Goal: Use online tool/utility: Utilize a website feature to perform a specific function

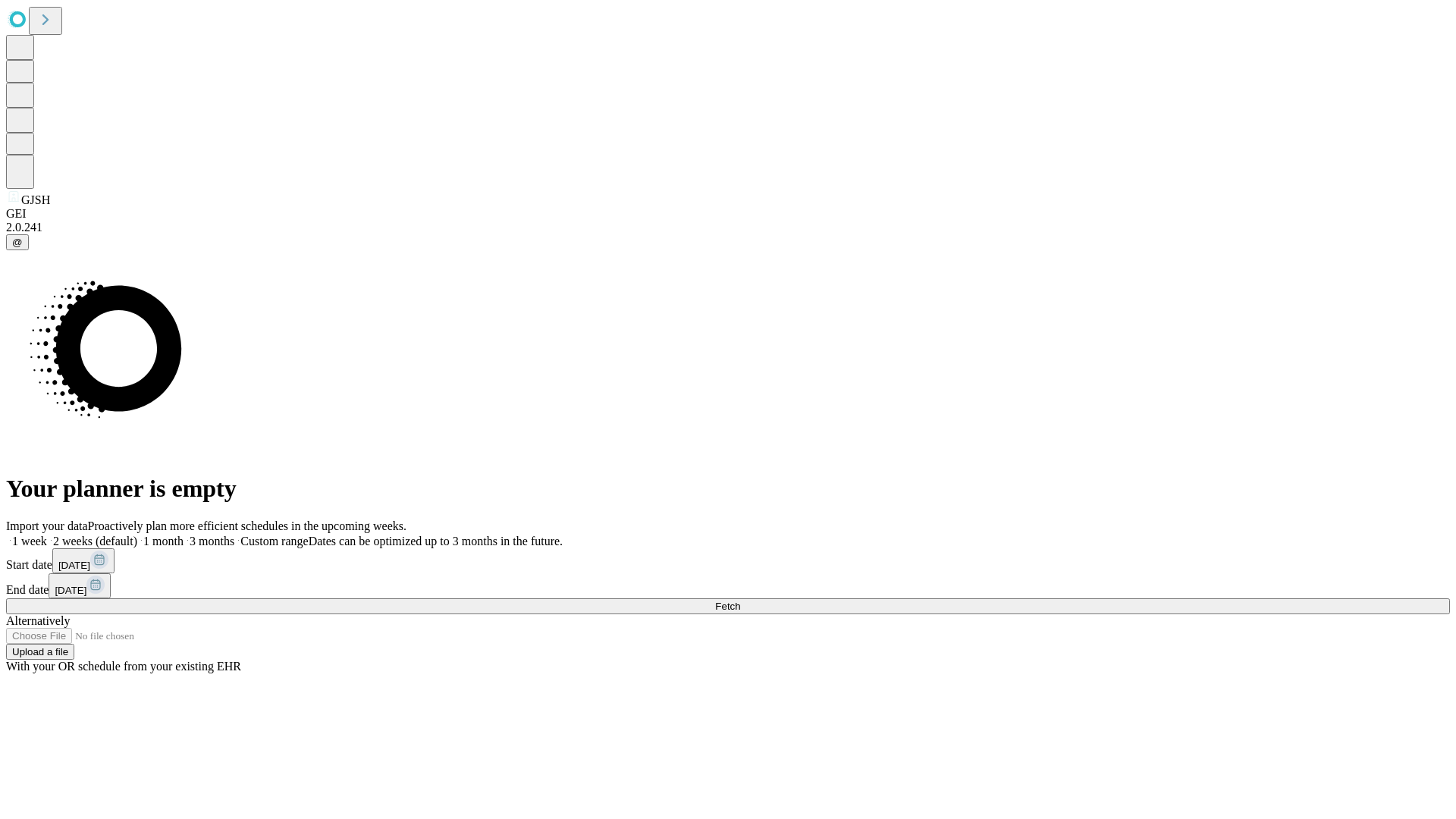
click at [740, 601] on span "Fetch" at bounding box center [727, 607] width 25 height 12
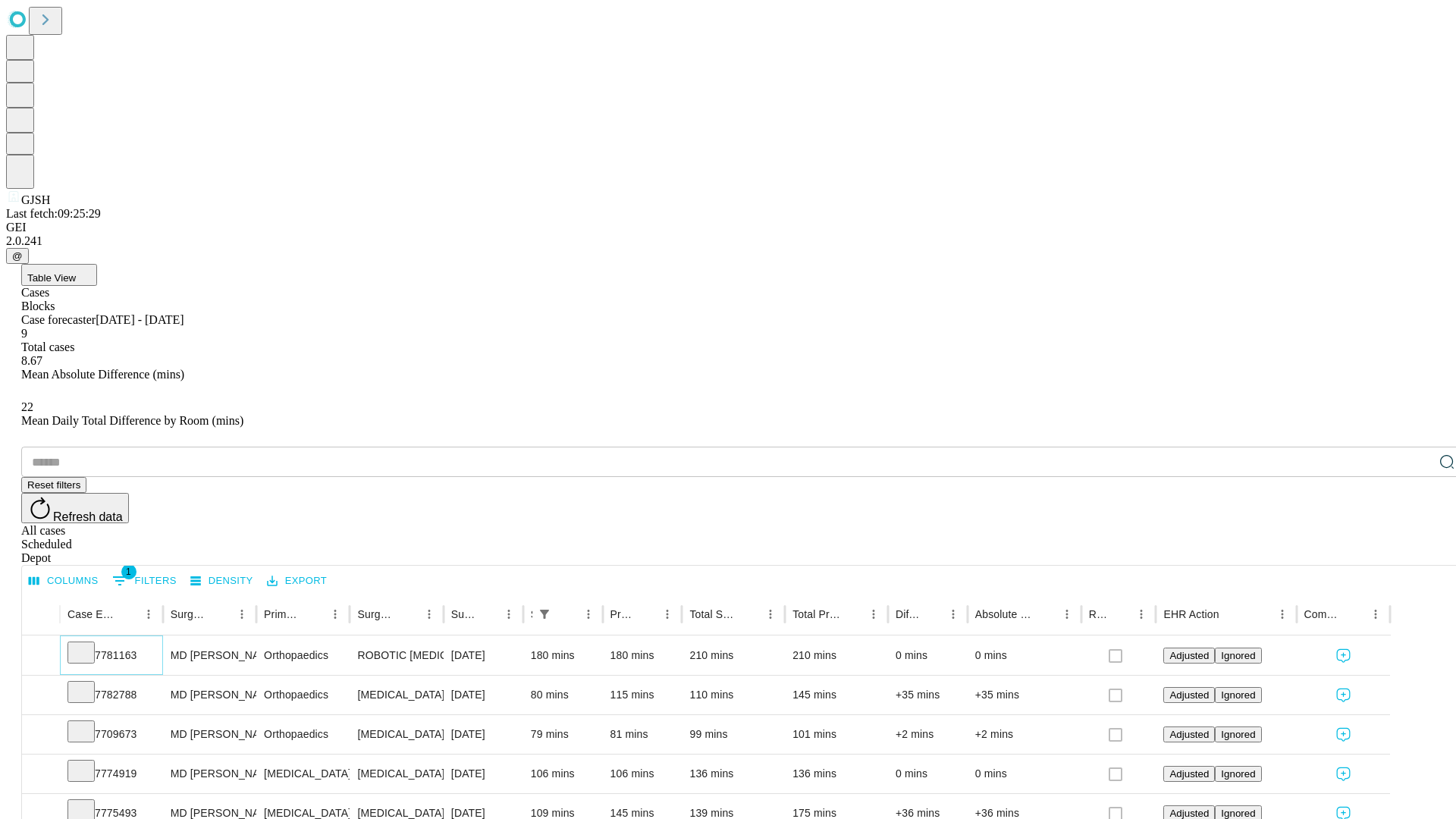
click at [88, 644] on icon at bounding box center [81, 651] width 15 height 15
